Goal: Task Accomplishment & Management: Use online tool/utility

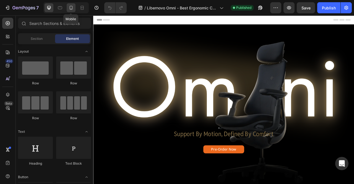
click at [70, 10] on icon at bounding box center [71, 8] width 6 height 6
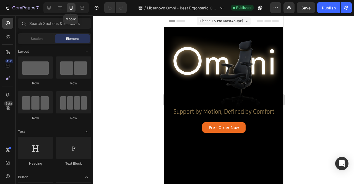
click at [70, 8] on icon at bounding box center [71, 8] width 6 height 6
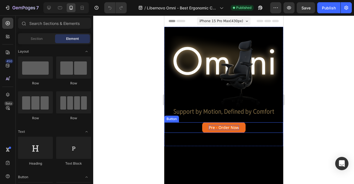
click at [224, 125] on p "Pre - Order Now" at bounding box center [223, 127] width 30 height 5
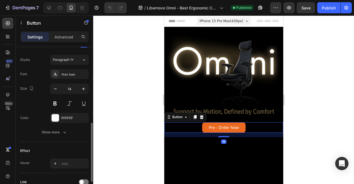
scroll to position [242, 0]
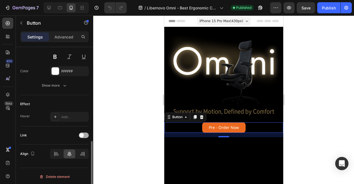
click at [83, 136] on div at bounding box center [84, 135] width 10 height 6
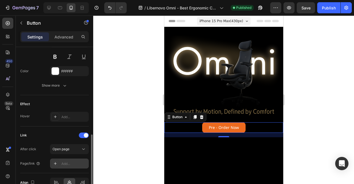
click at [70, 162] on div "Add..." at bounding box center [74, 163] width 26 height 5
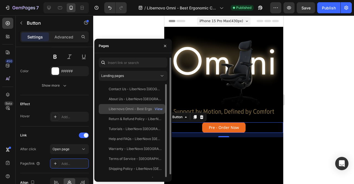
click at [138, 110] on div "Libernovo Omni - Best Ergonomic Chair" at bounding box center [135, 108] width 53 height 5
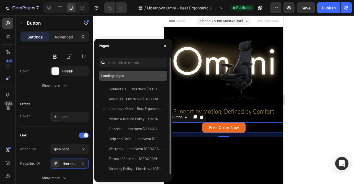
click at [123, 77] on span "Landing pages" at bounding box center [112, 75] width 23 height 4
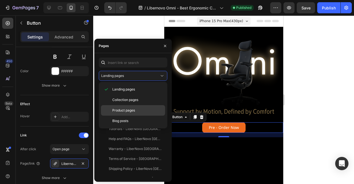
click at [134, 110] on span "Product pages" at bounding box center [123, 110] width 23 height 5
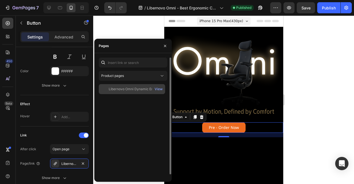
click at [123, 92] on div "Libernovo Omni Dynamic Ergonomic Chair View" at bounding box center [132, 89] width 66 height 10
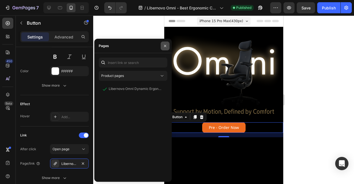
click at [164, 46] on icon "button" at bounding box center [165, 46] width 4 height 4
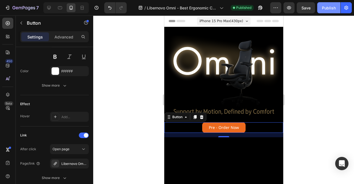
click at [329, 11] on button "Publish" at bounding box center [328, 7] width 23 height 11
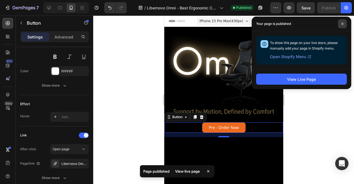
click at [341, 25] on icon at bounding box center [342, 23] width 3 height 3
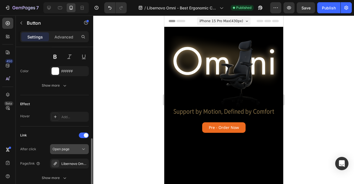
scroll to position [285, 0]
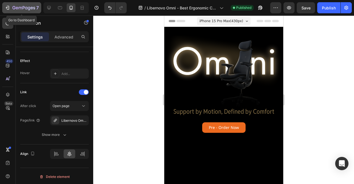
click at [6, 12] on button "7" at bounding box center [21, 7] width 39 height 11
